Goal: Navigation & Orientation: Find specific page/section

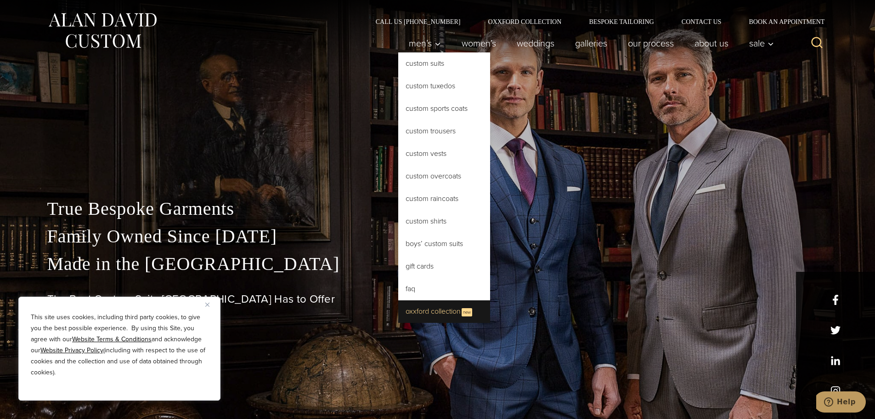
click at [430, 311] on link "Oxxford Collection New" at bounding box center [444, 311] width 92 height 23
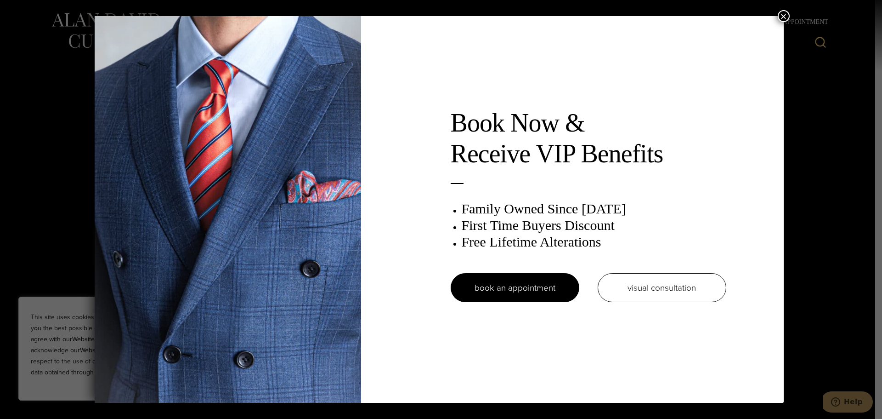
click at [786, 19] on button "×" at bounding box center [784, 16] width 12 height 12
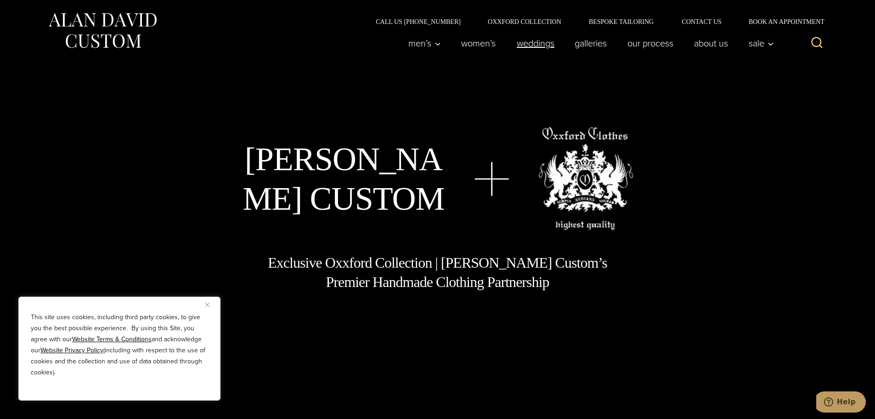
click at [540, 44] on link "weddings" at bounding box center [535, 43] width 58 height 18
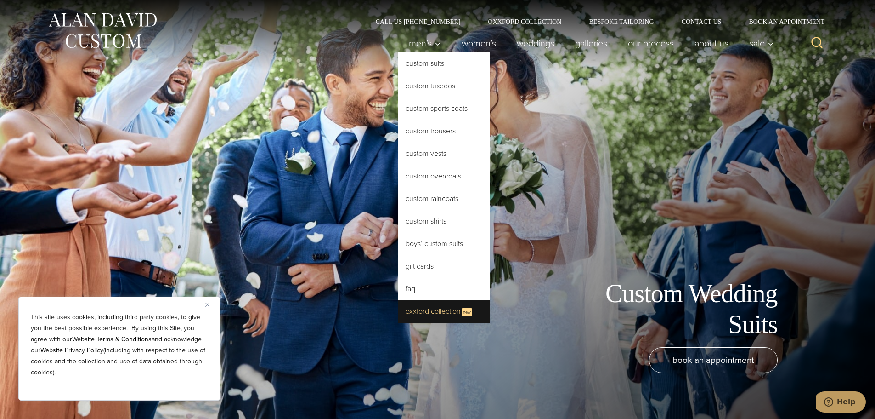
click at [425, 307] on link "Oxxford Collection New" at bounding box center [444, 311] width 92 height 23
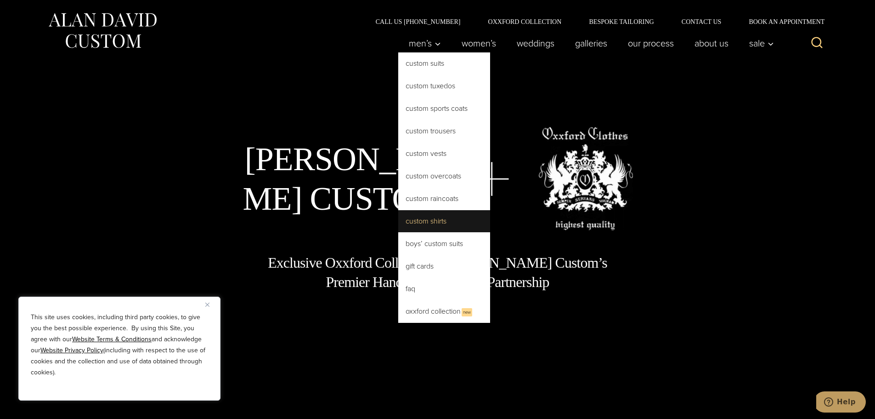
click at [417, 221] on link "Custom Shirts" at bounding box center [444, 221] width 92 height 22
